Goal: Information Seeking & Learning: Find specific fact

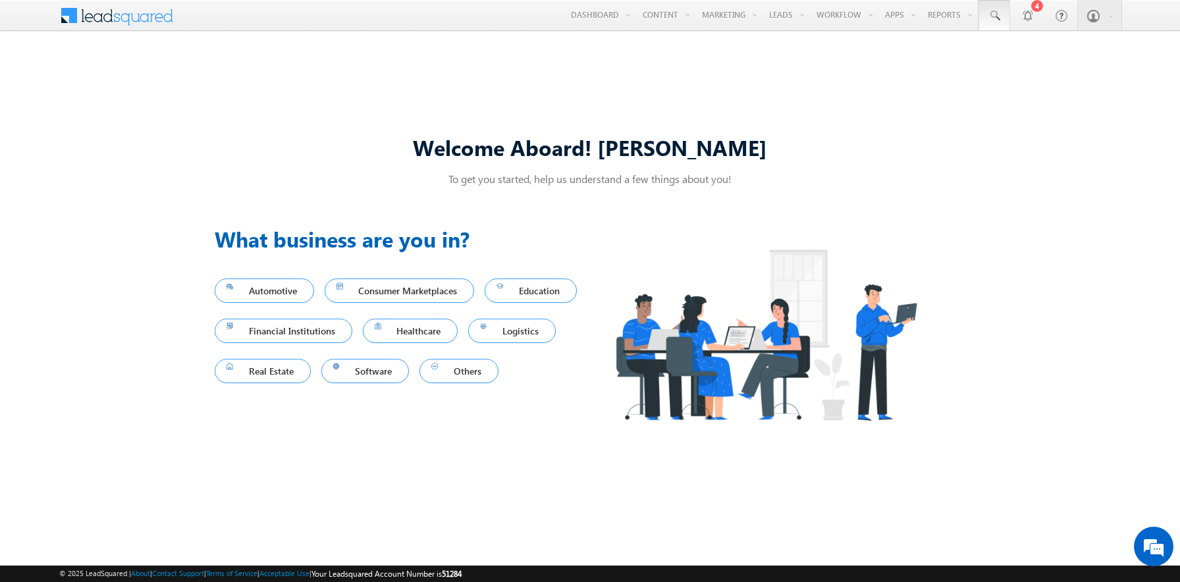
click at [994, 16] on span at bounding box center [994, 15] width 13 height 13
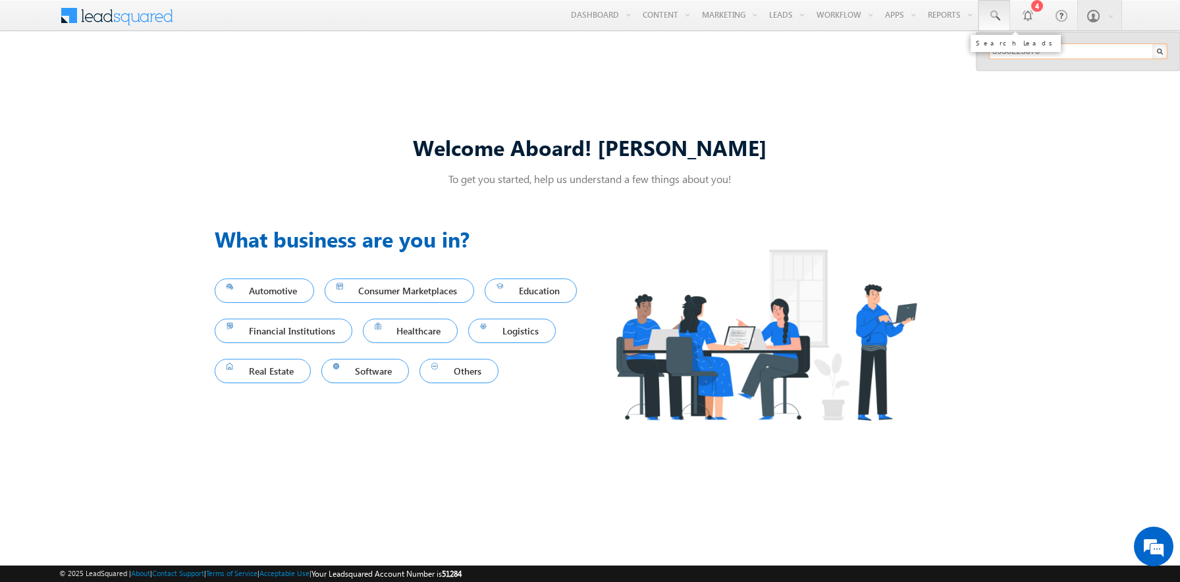
type input "8930225370"
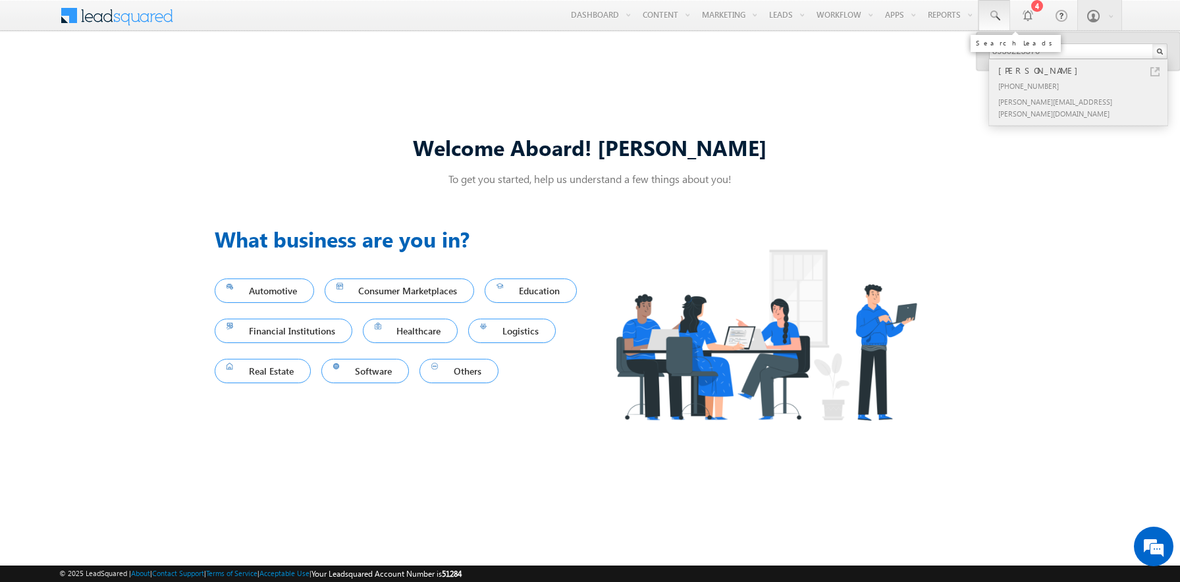
click at [1084, 70] on div "[PERSON_NAME]" at bounding box center [1084, 70] width 176 height 14
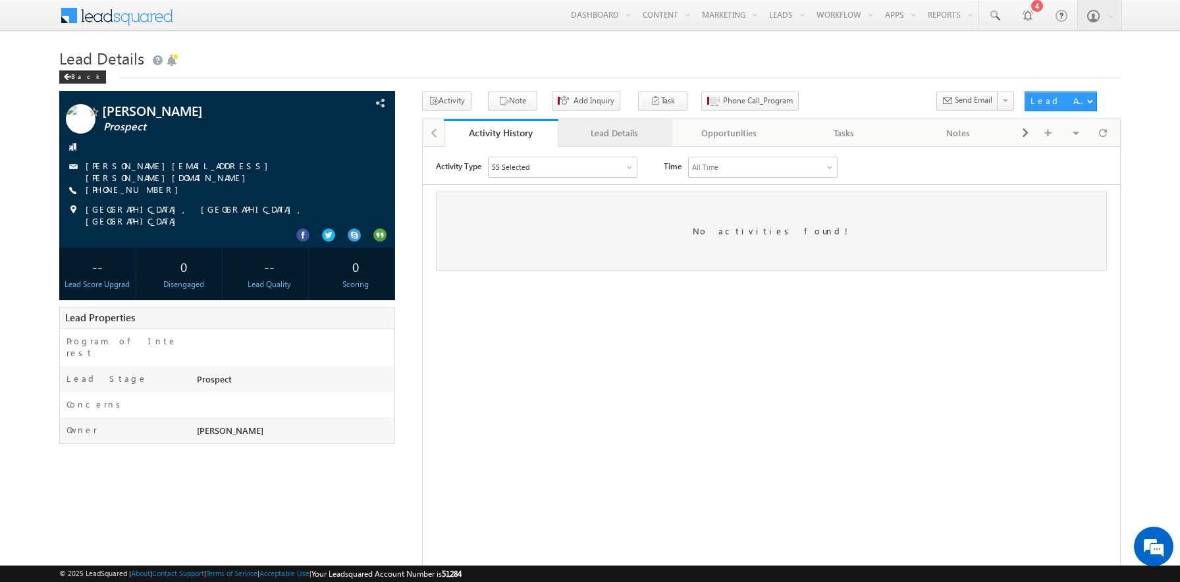
click at [614, 134] on div "Lead Details" at bounding box center [615, 133] width 92 height 16
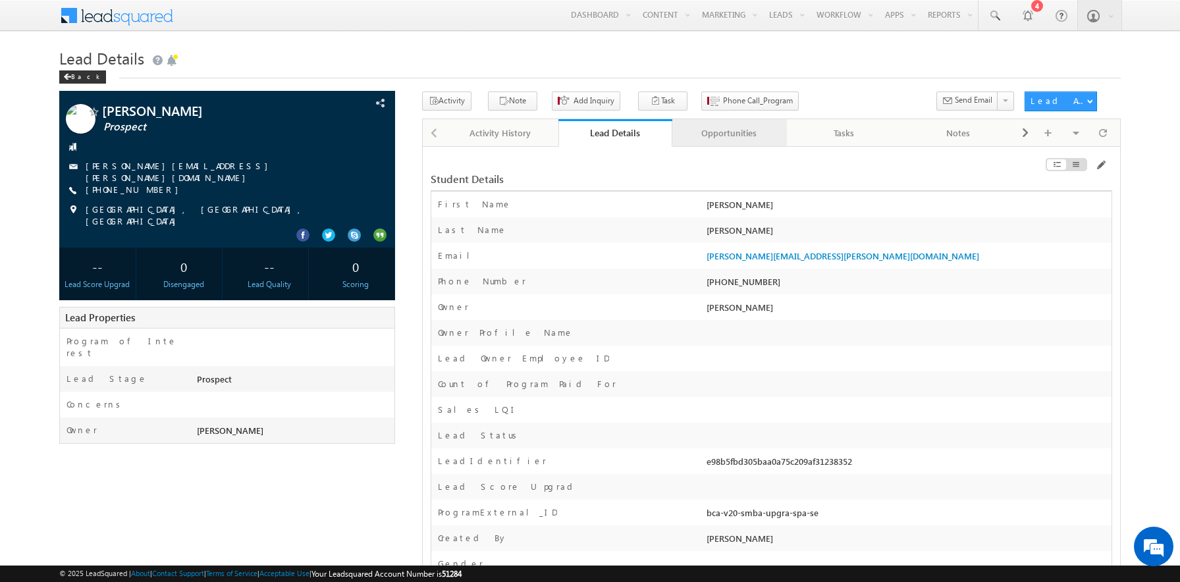
click at [729, 134] on div "Opportunities" at bounding box center [729, 133] width 92 height 16
